Goal: Information Seeking & Learning: Learn about a topic

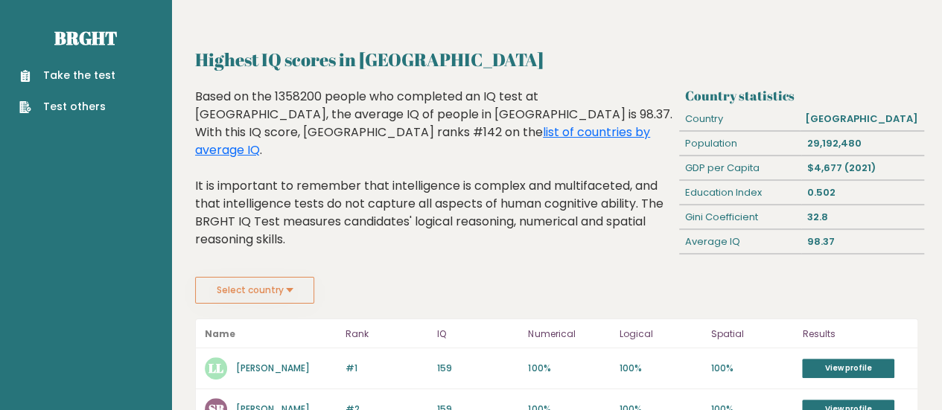
click at [284, 292] on button "Select country" at bounding box center [254, 290] width 119 height 27
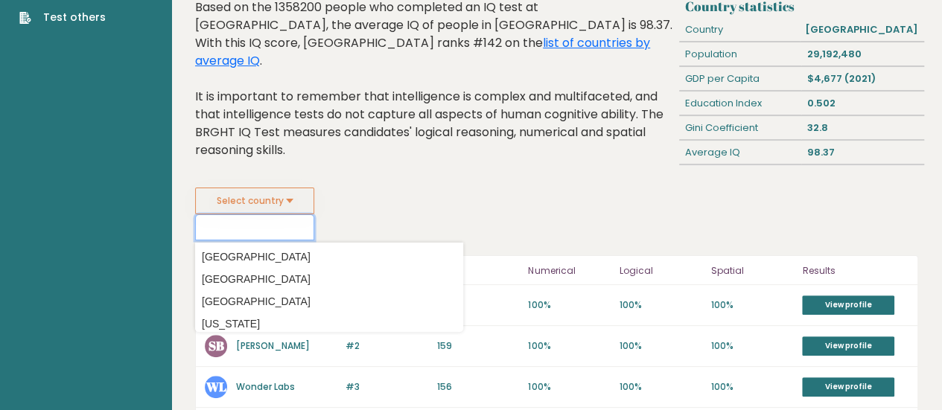
scroll to position [92, 0]
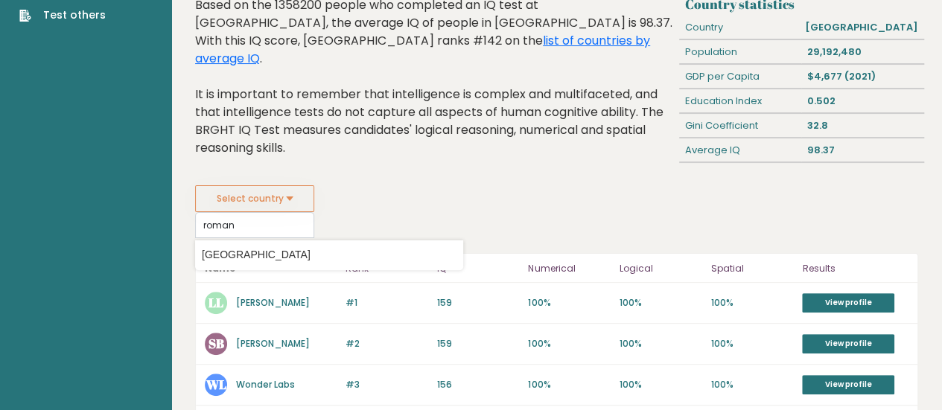
click at [284, 249] on option "[GEOGRAPHIC_DATA]" at bounding box center [329, 255] width 261 height 22
type input "[GEOGRAPHIC_DATA]"
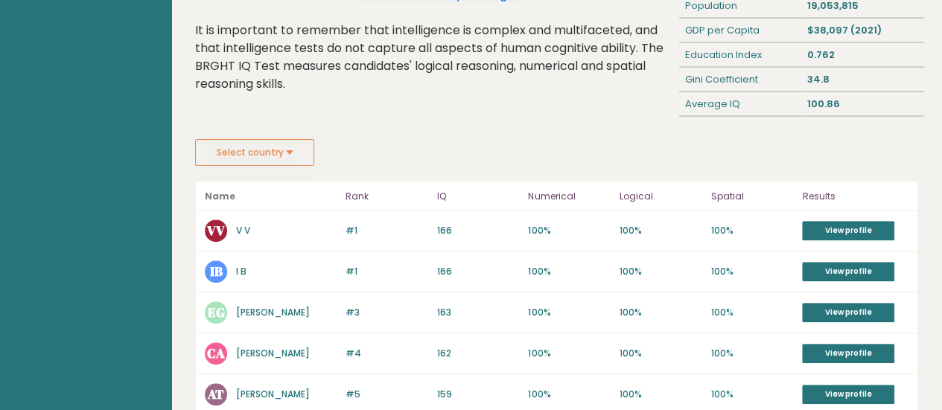
scroll to position [158, 0]
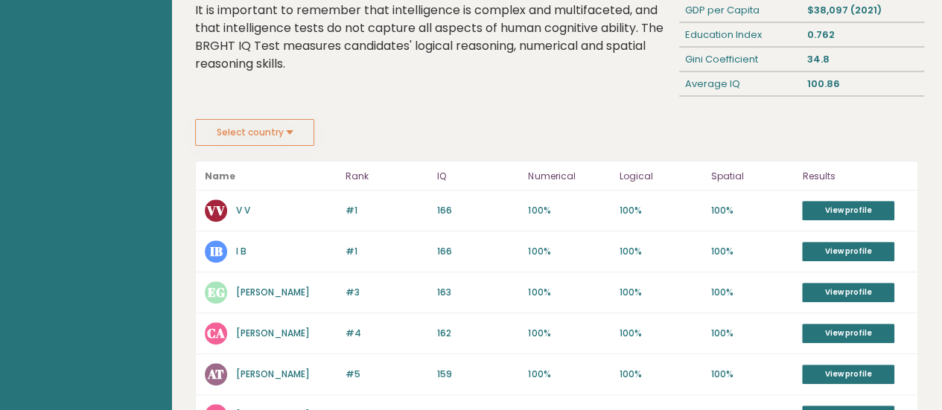
click at [310, 288] on link "[PERSON_NAME]" at bounding box center [273, 292] width 74 height 13
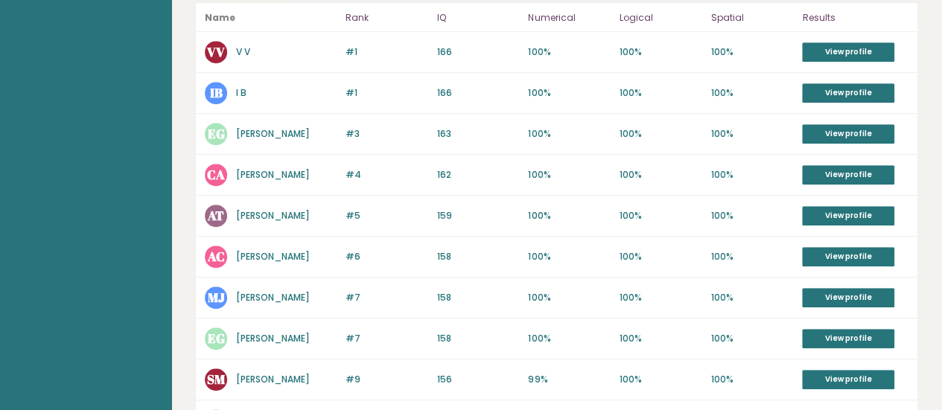
scroll to position [322, 0]
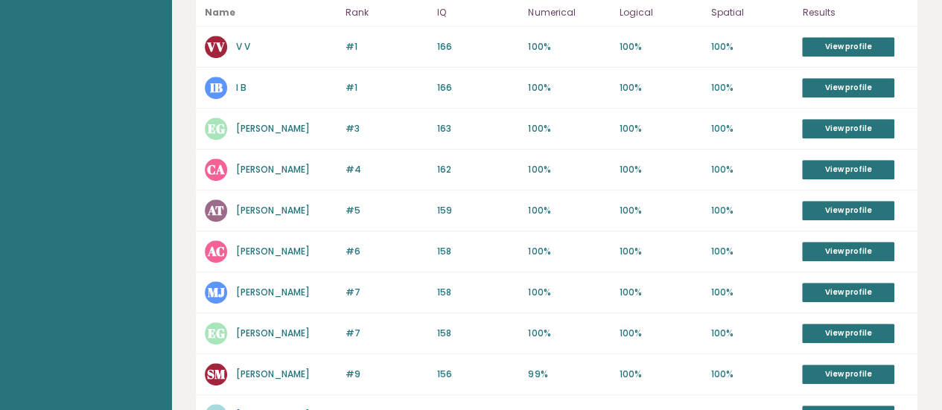
click at [304, 166] on link "Constantin Alexandru" at bounding box center [273, 169] width 74 height 13
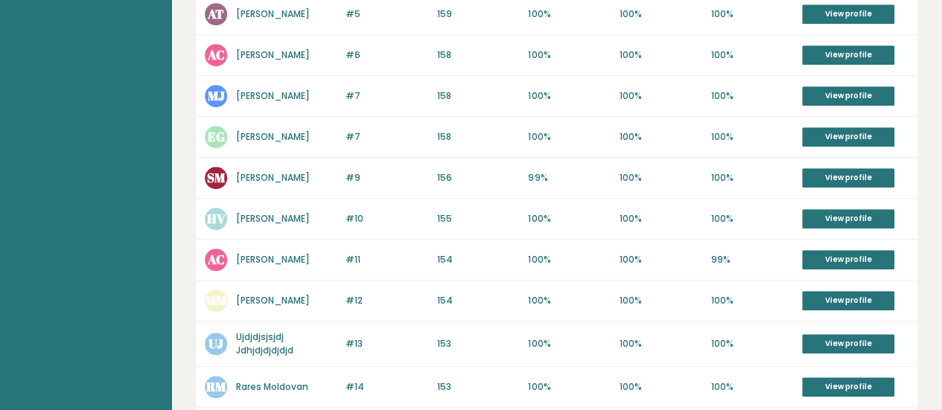
scroll to position [521, 0]
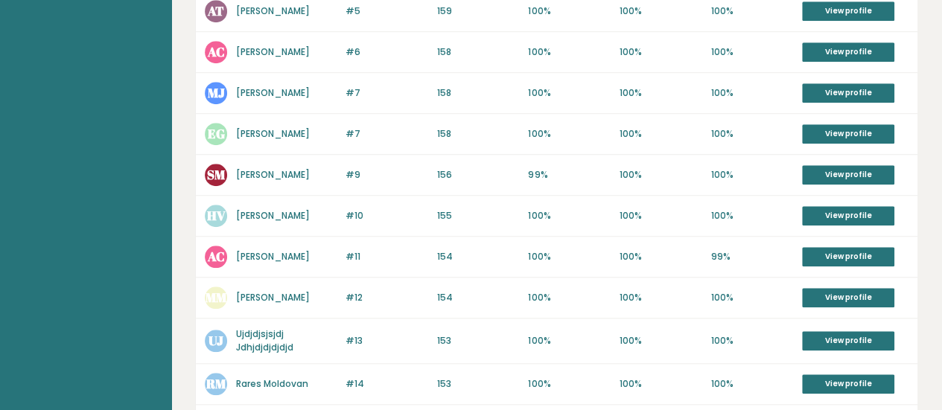
click at [252, 250] on link "Alin Covasa" at bounding box center [273, 256] width 74 height 13
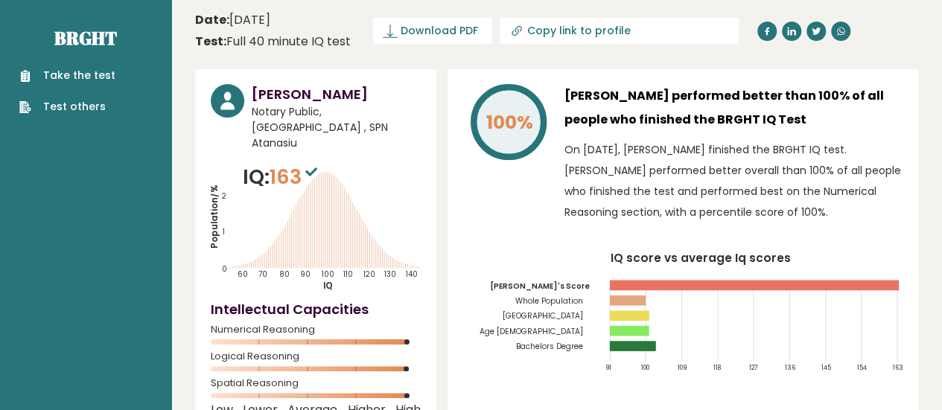
drag, startPoint x: 410, startPoint y: 79, endPoint x: 244, endPoint y: 90, distance: 165.7
click at [244, 90] on div "Emanuel Gherghinoiu Notary Public, Romania , SPN Atanasiu" at bounding box center [316, 117] width 210 height 67
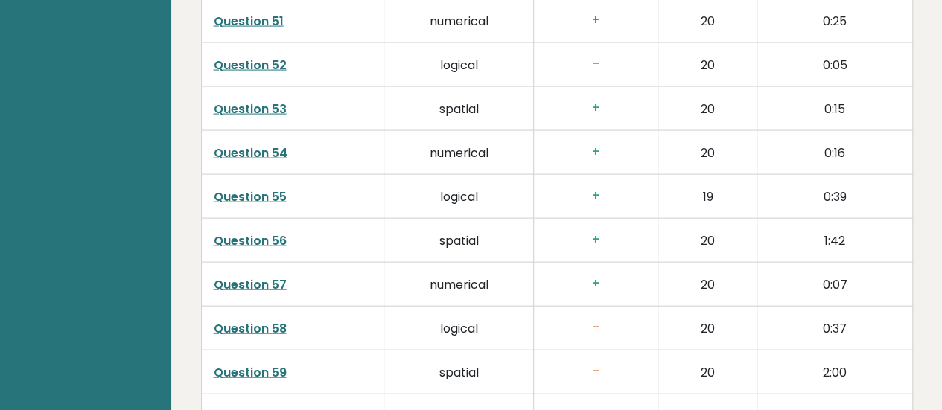
scroll to position [4588, 0]
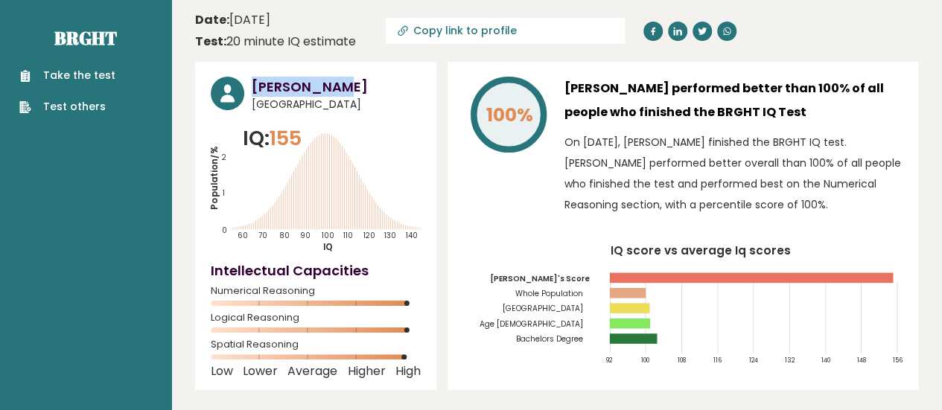
drag, startPoint x: 348, startPoint y: 86, endPoint x: 245, endPoint y: 77, distance: 103.8
click at [245, 77] on div "[PERSON_NAME] [GEOGRAPHIC_DATA]" at bounding box center [316, 95] width 210 height 36
